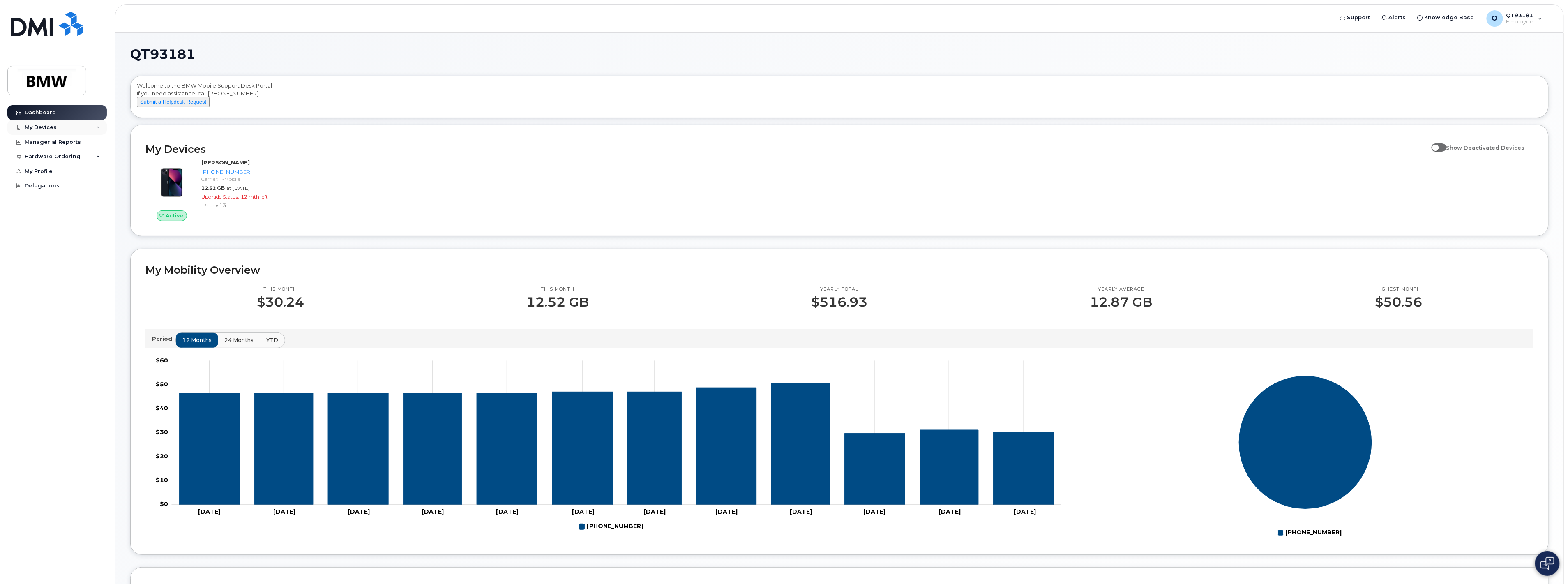
click at [37, 129] on div "My Devices" at bounding box center [40, 127] width 32 height 7
click at [58, 157] on div "[PHONE_NUMBER]" at bounding box center [75, 158] width 50 height 7
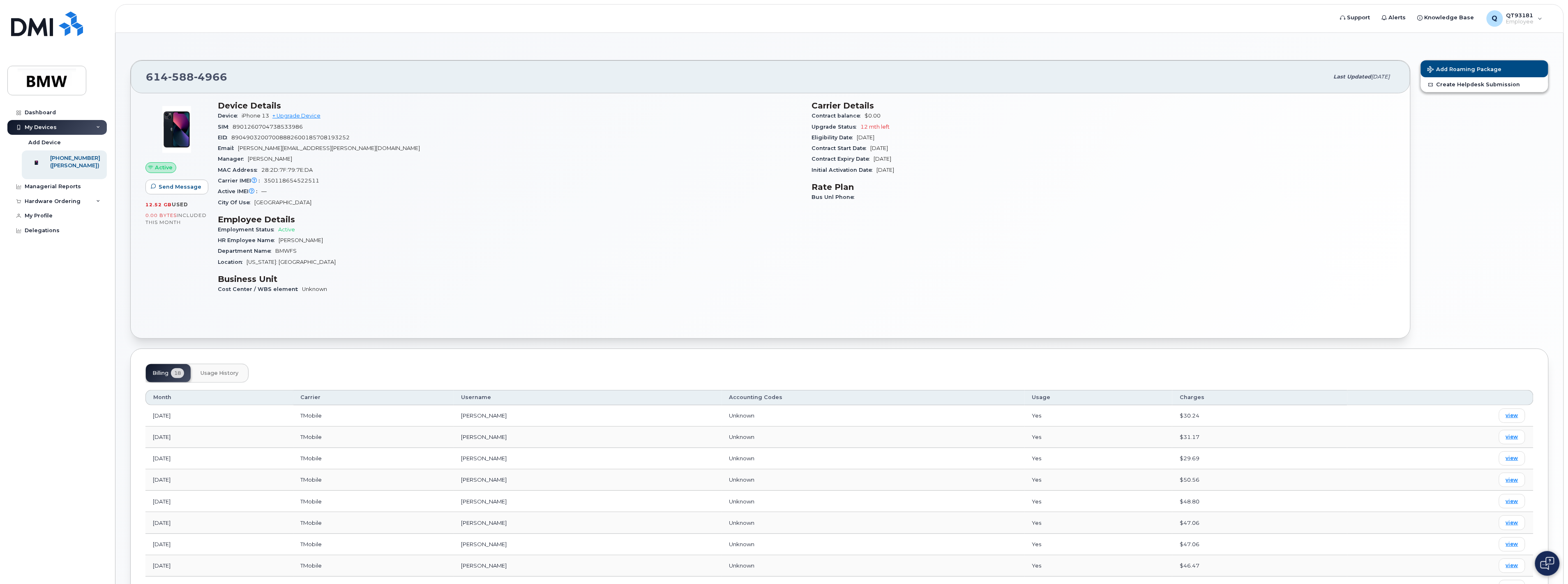
click at [231, 377] on button "Usage History" at bounding box center [219, 374] width 51 height 18
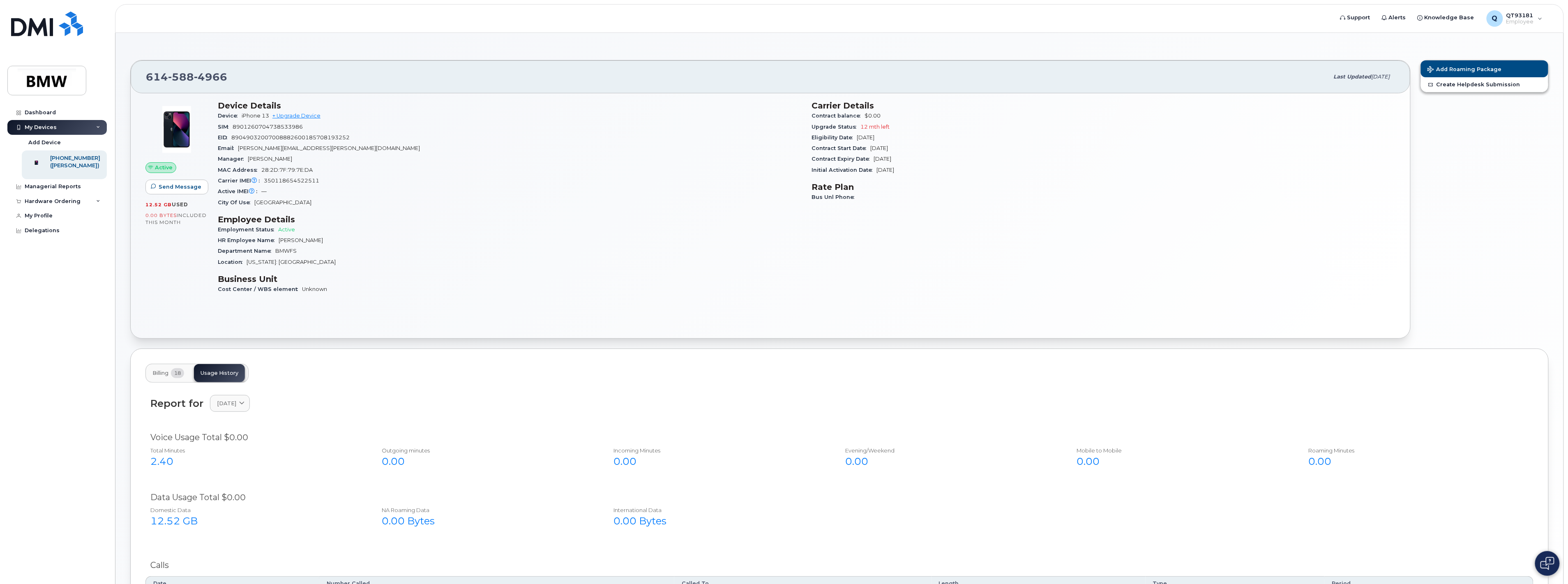
click at [161, 374] on span "Billing" at bounding box center [161, 374] width 16 height 7
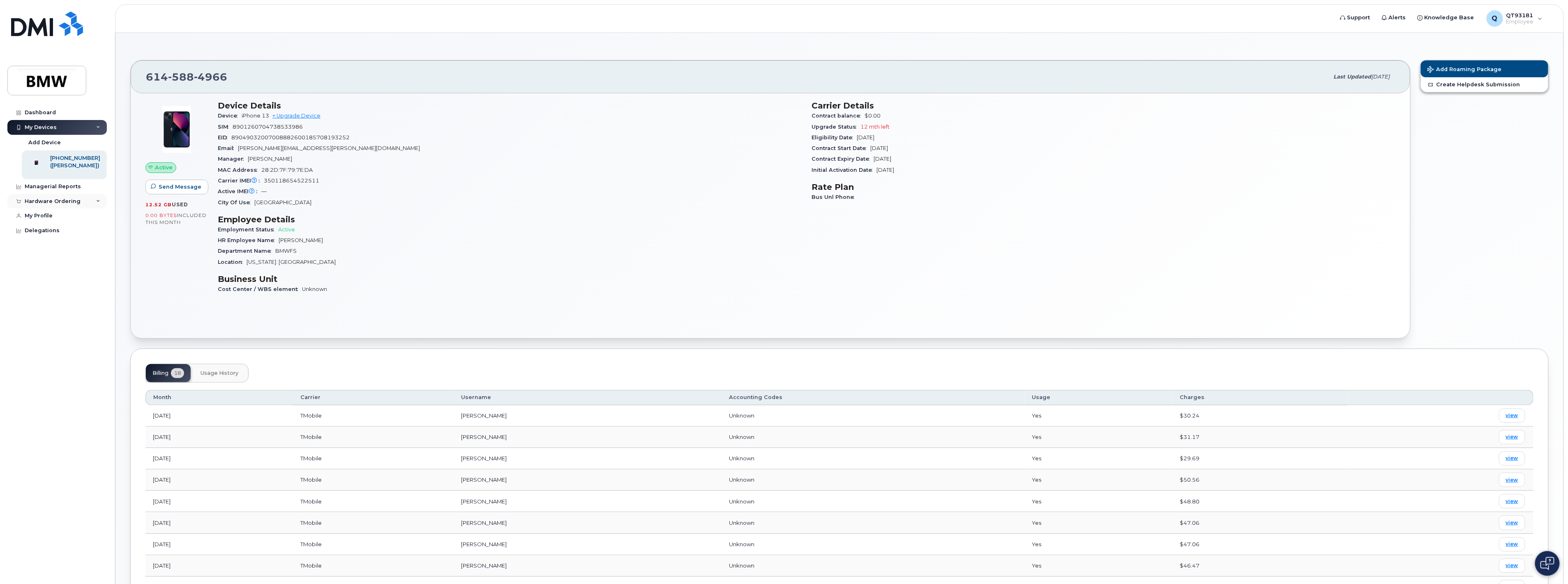
click at [90, 208] on div "Hardware Ordering" at bounding box center [57, 201] width 99 height 15
click at [47, 224] on link "My Orders" at bounding box center [64, 216] width 85 height 16
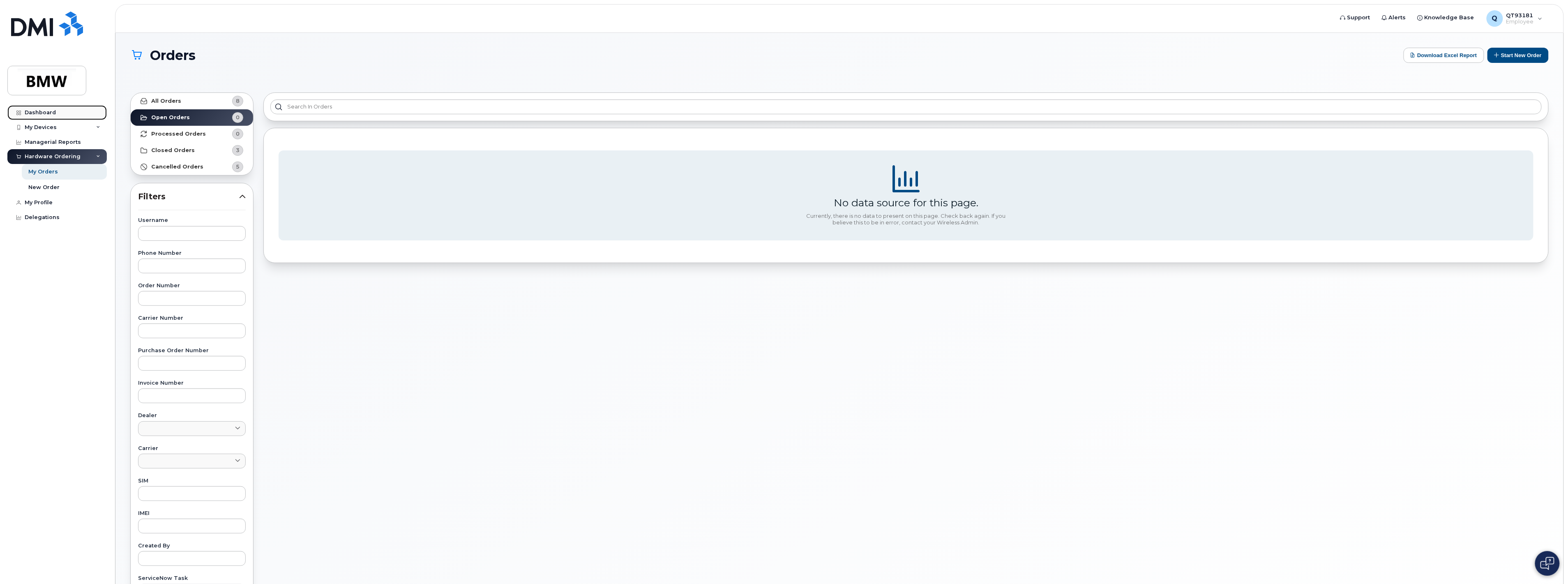
click at [53, 116] on div "Dashboard" at bounding box center [40, 112] width 31 height 7
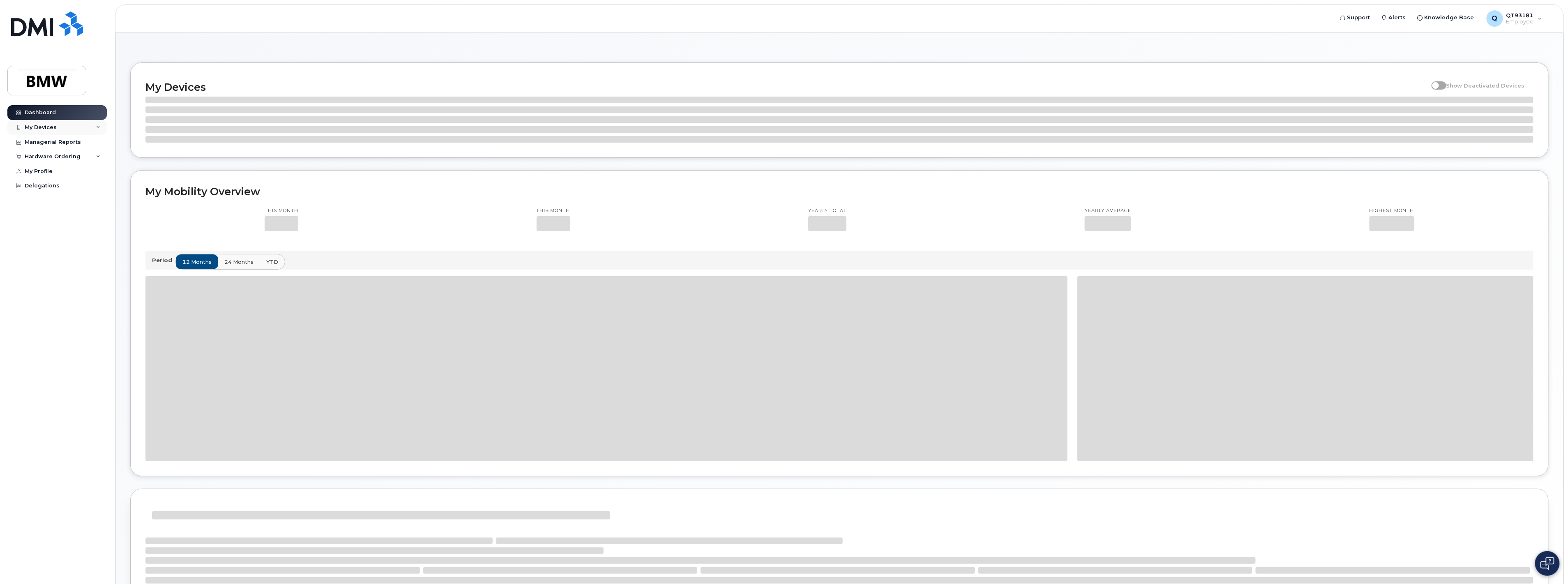
click at [74, 128] on div "My Devices" at bounding box center [57, 127] width 99 height 15
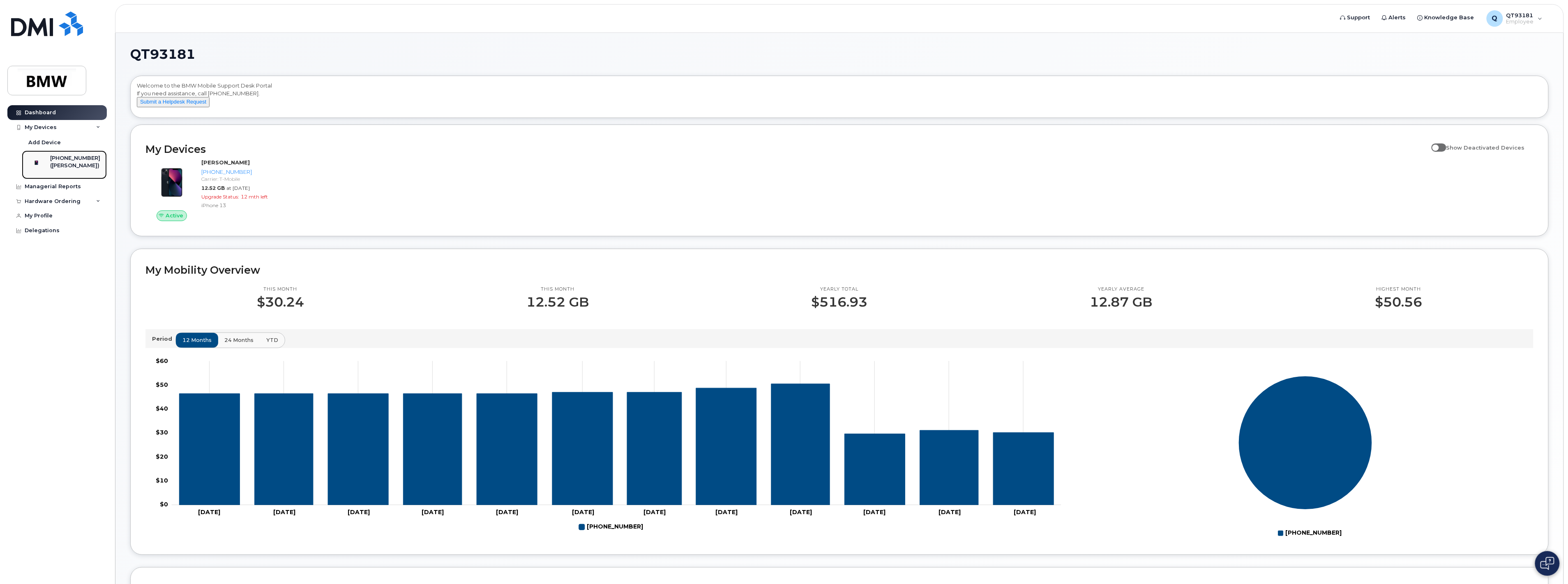
click at [78, 163] on div "([PERSON_NAME])" at bounding box center [75, 165] width 50 height 7
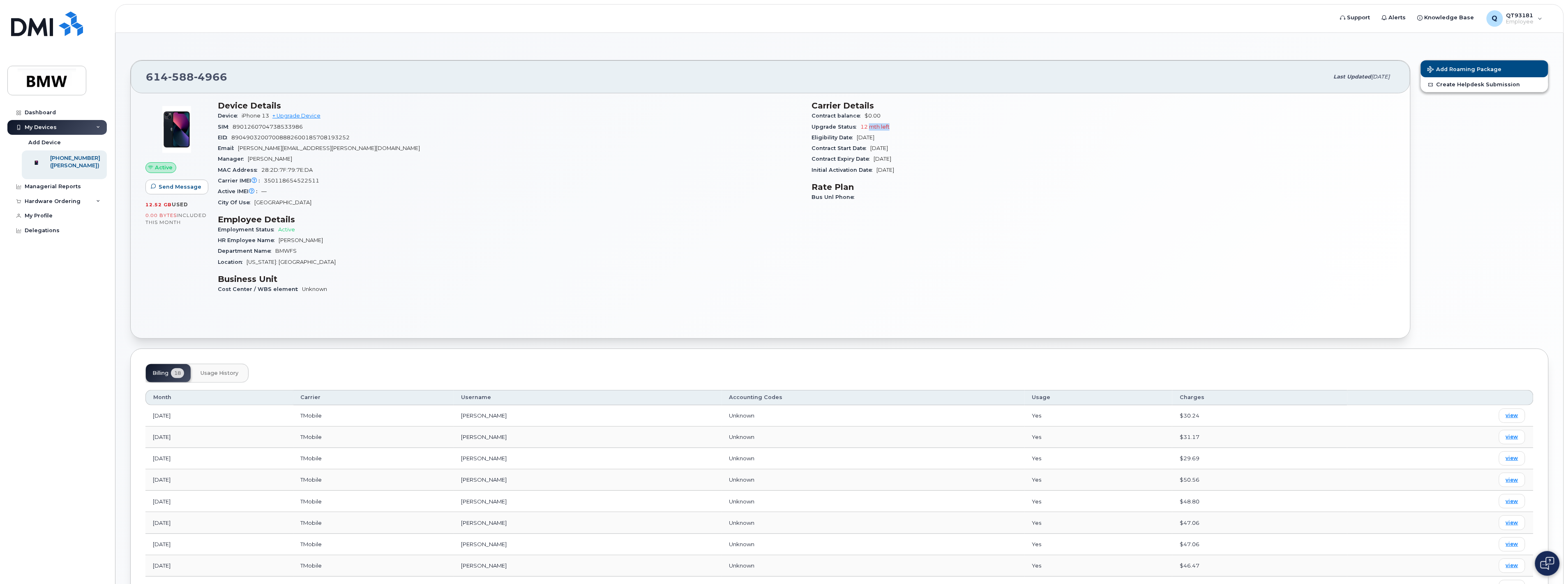
drag, startPoint x: 877, startPoint y: 126, endPoint x: 922, endPoint y: 129, distance: 45.1
click at [898, 126] on div "Upgrade Status 12 mth left" at bounding box center [1103, 127] width 584 height 10
click at [926, 129] on div "Upgrade Status 12 mth left" at bounding box center [1103, 127] width 584 height 10
click at [1537, 20] on div "Q QT93181 Employee" at bounding box center [1514, 18] width 67 height 16
click at [1117, 42] on div "614 588 4966 Last updated Jul 02, 2025 Active Send Message 12.52 GB  used 0.00 …" at bounding box center [839, 430] width 1448 height 796
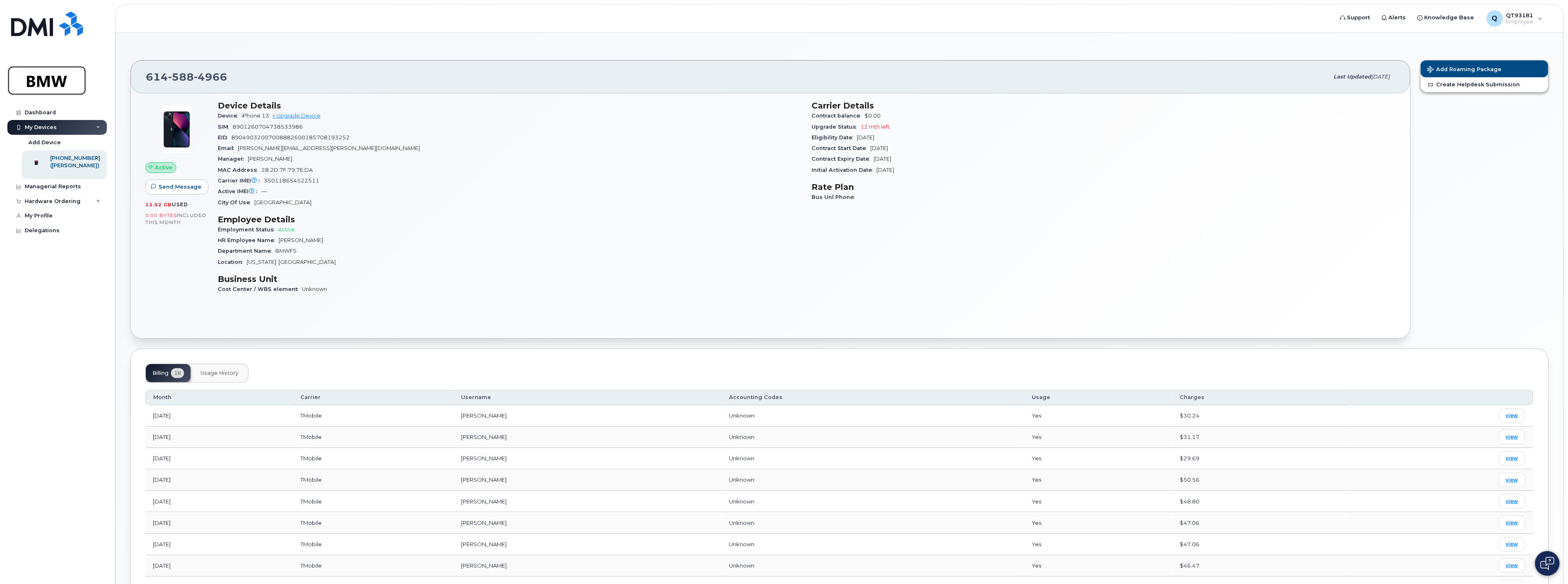
click at [38, 78] on img at bounding box center [46, 80] width 63 height 24
